Goal: Communication & Community: Answer question/provide support

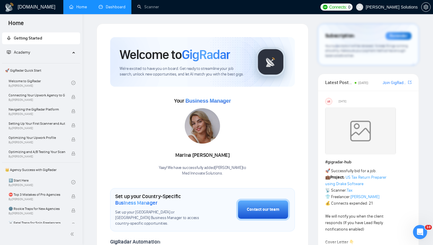
click at [118, 7] on link "Dashboard" at bounding box center [112, 6] width 27 height 5
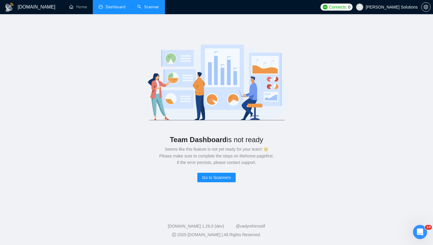
click at [147, 4] on link "Scanner" at bounding box center [148, 6] width 22 height 5
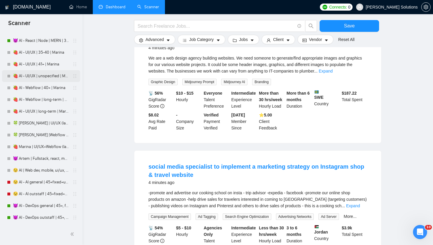
scroll to position [352, 0]
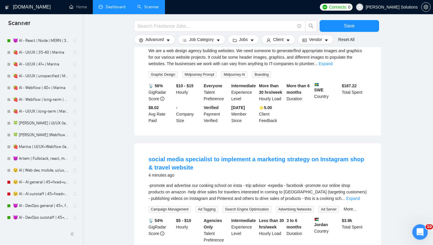
click at [418, 229] on icon "Открыть службу сообщений Intercom" at bounding box center [419, 231] width 10 height 10
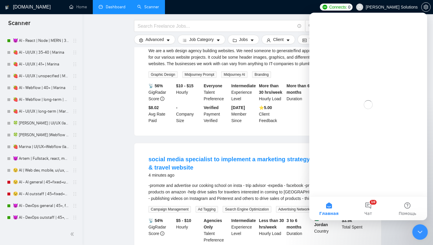
scroll to position [0, 0]
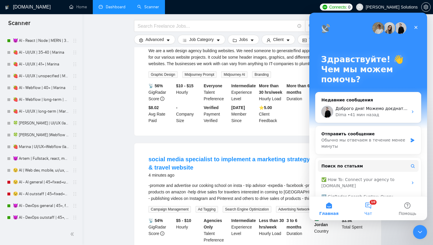
click at [368, 205] on button "10 Чат" at bounding box center [367, 208] width 39 height 24
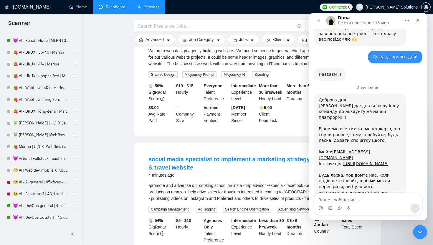
scroll to position [523, 0]
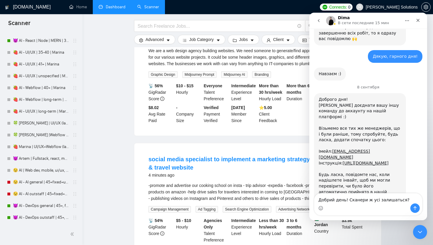
click at [346, 198] on textarea "Добрий день! Сканери ж усі залишаться?" at bounding box center [368, 198] width 108 height 10
type textarea "Добрий день! Дякую! Сканери ж усі залишаться?"
click at [353, 161] on link "[URL][DOMAIN_NAME]" at bounding box center [366, 163] width 46 height 5
drag, startPoint x: 392, startPoint y: 121, endPoint x: 332, endPoint y: 121, distance: 60.1
click at [332, 121] on div "Доброго дня! Можемо доєднати вашу іншу команду до аккаунту на нашій платформі :…" at bounding box center [360, 149] width 82 height 104
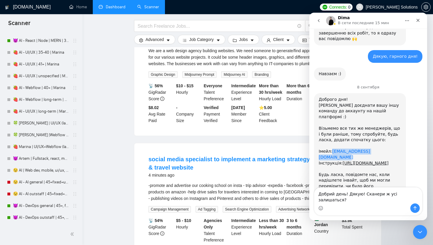
copy link "[EMAIL_ADDRESS][DOMAIN_NAME]"
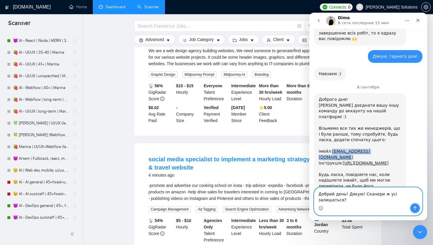
click at [417, 210] on icon "Отправить сообщение…" at bounding box center [415, 208] width 5 height 5
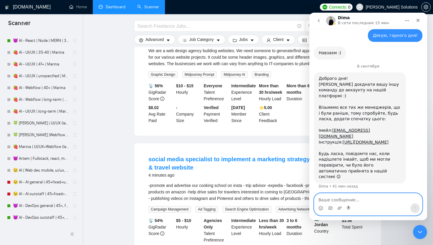
scroll to position [546, 0]
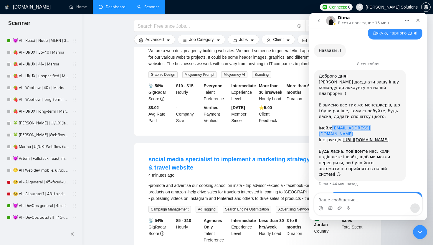
copy link "[EMAIL_ADDRESS][DOMAIN_NAME]"
drag, startPoint x: 392, startPoint y: 100, endPoint x: 332, endPoint y: 98, distance: 59.8
click at [332, 98] on div "Доброго дня! Можемо доєднати вашу іншу команду до аккаунту на нашій платформі :…" at bounding box center [360, 125] width 82 height 104
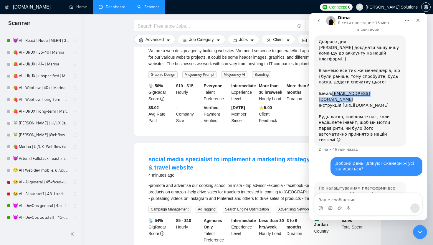
scroll to position [581, 0]
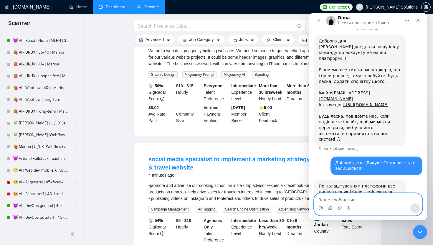
click at [335, 202] on textarea "Ваше сообщение..." at bounding box center [368, 198] width 108 height 10
type textarea "Супер. Мембера запросила"
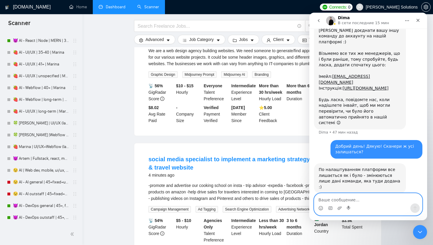
scroll to position [599, 0]
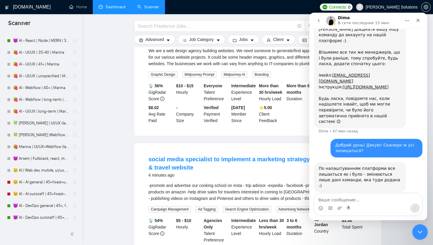
drag, startPoint x: 424, startPoint y: 234, endPoint x: 813, endPoint y: 437, distance: 438.9
click at [425, 234] on div "Закрыть службу сообщений Intercom" at bounding box center [419, 231] width 14 height 14
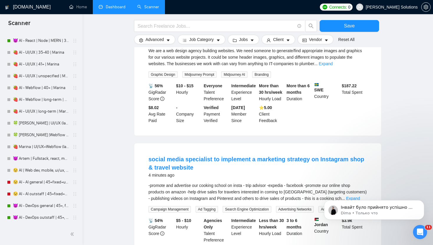
scroll to position [668, 0]
click at [386, 212] on p "Dima • Только что" at bounding box center [379, 212] width 76 height 5
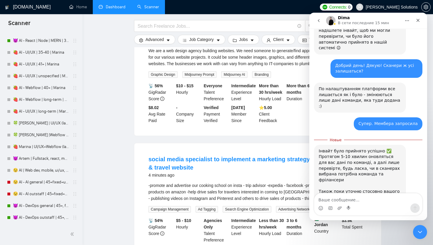
scroll to position [678, 0]
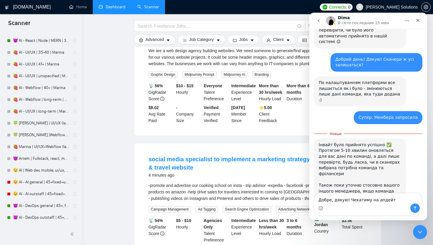
type textarea "Добре, дякую! Чекатиму на апдейти"
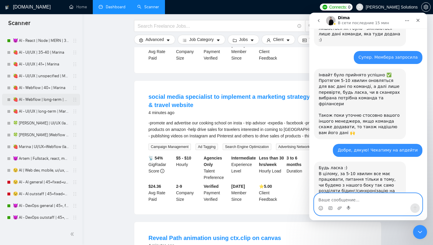
scroll to position [566, 0]
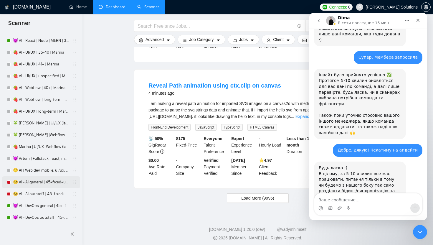
click at [42, 184] on link "😉 AI - AI general | 45+fixed+unspec | Daria" at bounding box center [41, 182] width 56 height 12
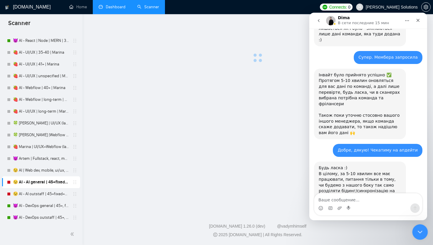
click at [418, 232] on icon "Закрыть службу сообщений Intercom" at bounding box center [419, 230] width 7 height 7
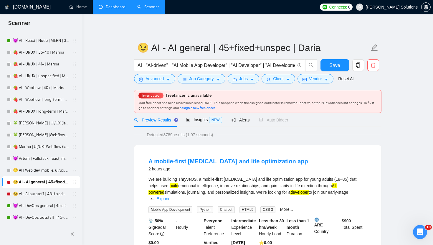
click at [215, 108] on span "assign a new freelancer" at bounding box center [197, 108] width 35 height 4
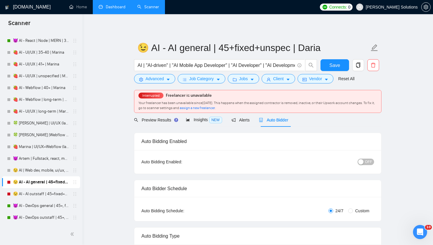
radio input "false"
radio input "true"
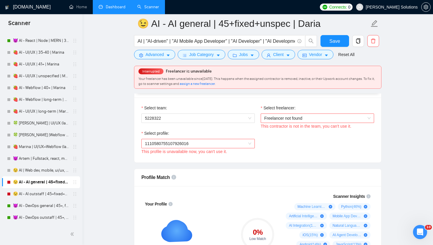
scroll to position [363, 0]
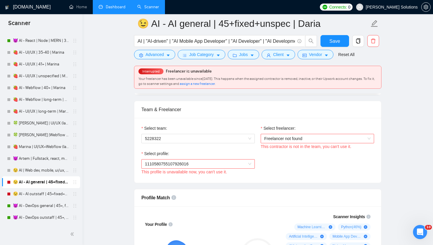
click at [292, 138] on span "Freelancer not found" at bounding box center [317, 138] width 106 height 9
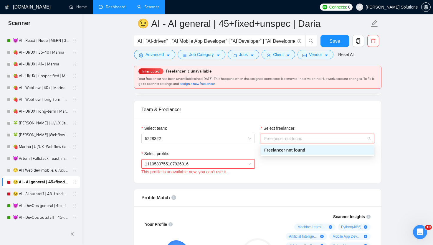
click at [285, 138] on span "Freelancer not found" at bounding box center [317, 138] width 106 height 9
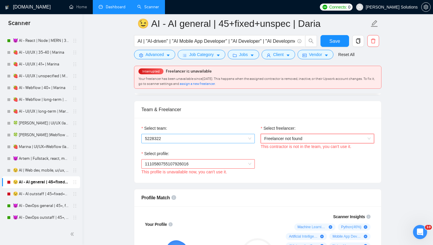
click at [219, 140] on span "5228322" at bounding box center [198, 138] width 106 height 9
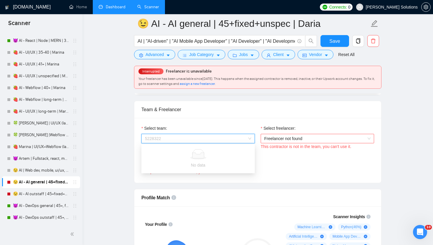
click at [186, 143] on span "5228322" at bounding box center [198, 138] width 106 height 9
click at [187, 138] on span "5228322" at bounding box center [198, 138] width 106 height 9
click at [185, 123] on div "Select team: 5228322 Select freelancer: Freelancer not found This contractor is…" at bounding box center [257, 150] width 247 height 65
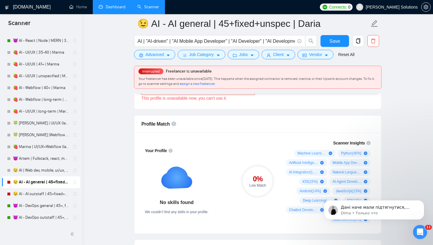
scroll to position [780, 0]
click at [403, 210] on p "Dima • Только что" at bounding box center [379, 212] width 76 height 5
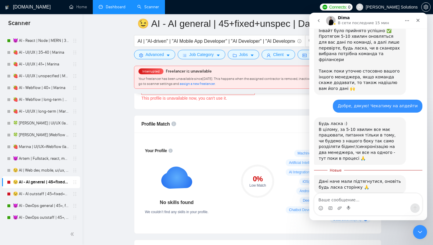
scroll to position [790, 0]
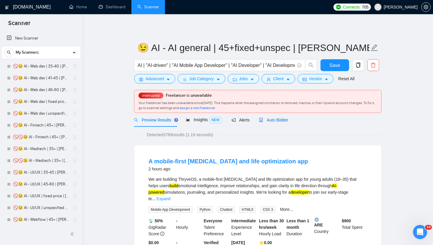
click at [270, 118] on span "Auto Bidder" at bounding box center [273, 120] width 29 height 5
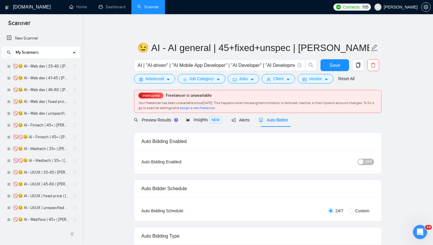
radio input "false"
radio input "true"
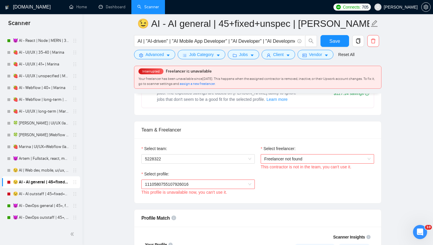
scroll to position [359, 0]
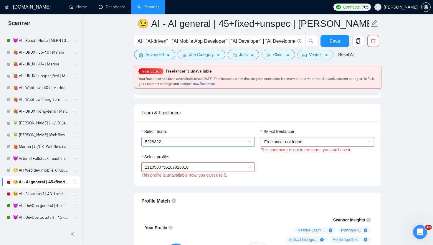
click at [232, 144] on span "5228322" at bounding box center [198, 141] width 106 height 9
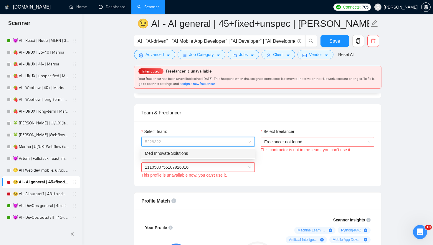
click at [184, 150] on div "Med Innovate Solutions" at bounding box center [198, 153] width 106 height 6
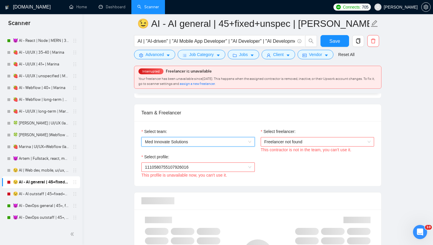
click at [289, 143] on span "Freelancer not found" at bounding box center [317, 141] width 106 height 9
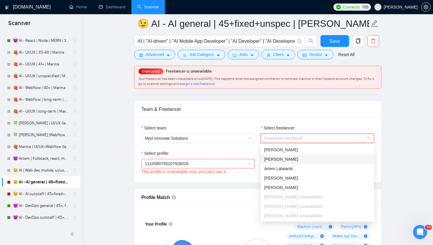
scroll to position [0, 0]
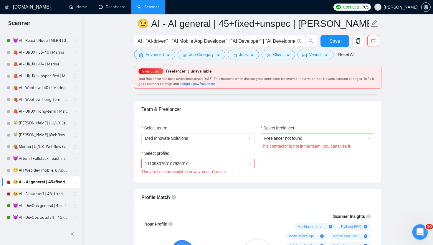
click at [419, 229] on icon "Открыть службу сообщений Intercom" at bounding box center [419, 231] width 4 height 5
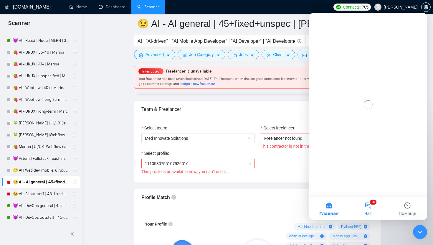
click at [366, 210] on button "10 Чат" at bounding box center [367, 208] width 39 height 24
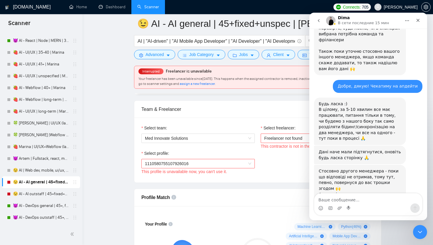
scroll to position [794, 0]
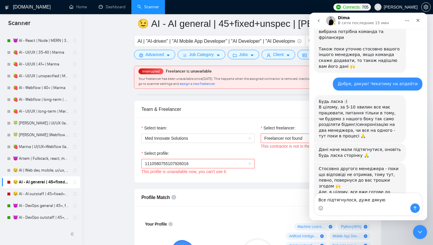
type textarea "Все підтягнулося, дуже дякую!"
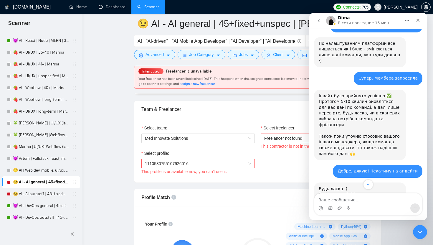
scroll to position [691, 0]
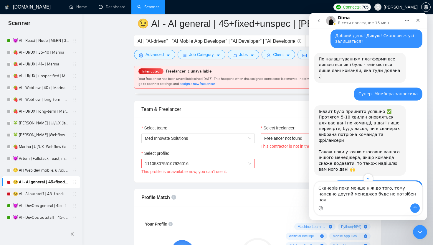
type textarea "Сканерів поки менше ніж до того, тому напевно другий менеджер буде не потрібен …"
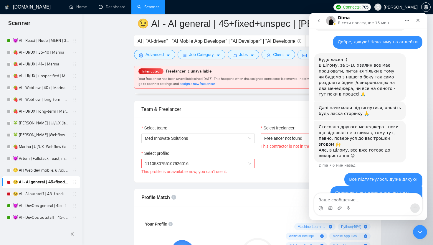
scroll to position [836, 0]
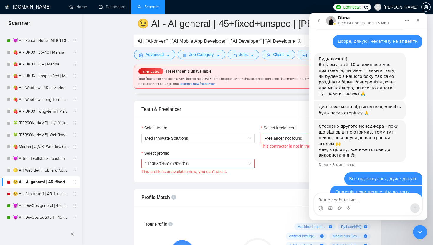
click at [281, 121] on div "Select team: Med Innovate Solutions Select freelancer: Freelancer not found Thi…" at bounding box center [257, 150] width 247 height 65
